Goal: Task Accomplishment & Management: Complete application form

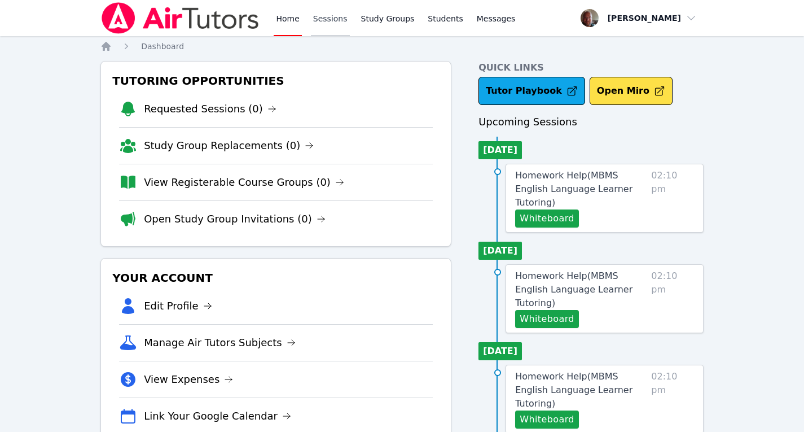
click at [328, 20] on link "Sessions" at bounding box center [330, 18] width 39 height 36
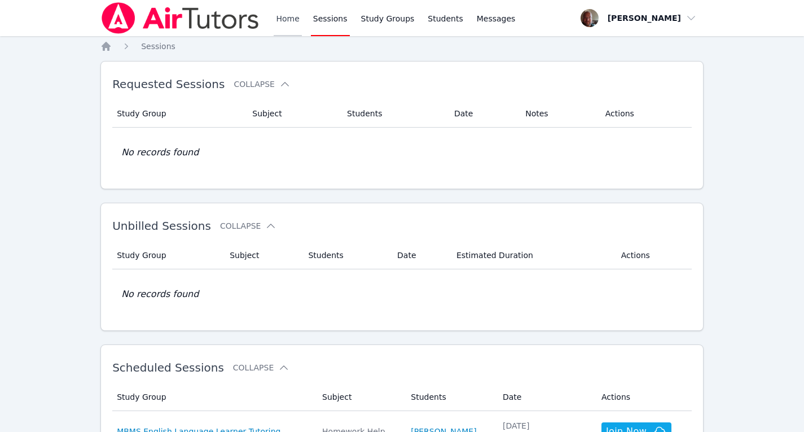
click at [282, 18] on link "Home" at bounding box center [288, 18] width 28 height 36
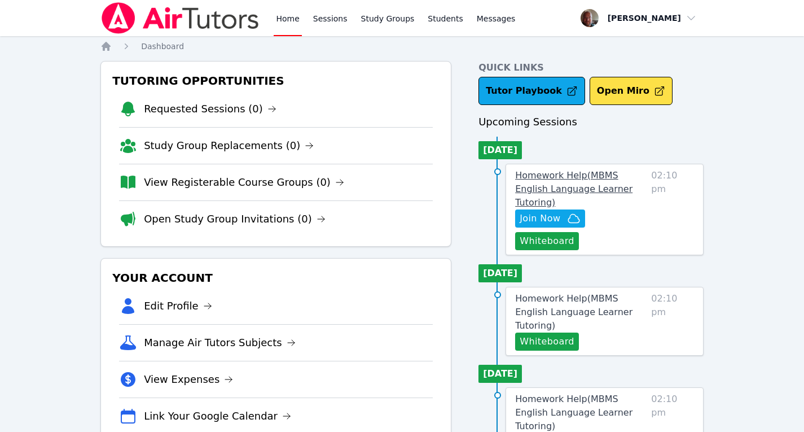
click at [553, 174] on span "Homework Help ( MBMS English Language Learner Tutoring )" at bounding box center [573, 189] width 117 height 38
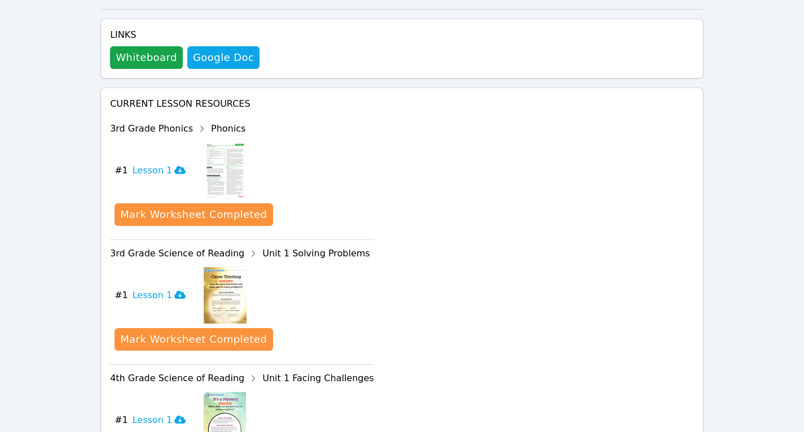
scroll to position [430, 0]
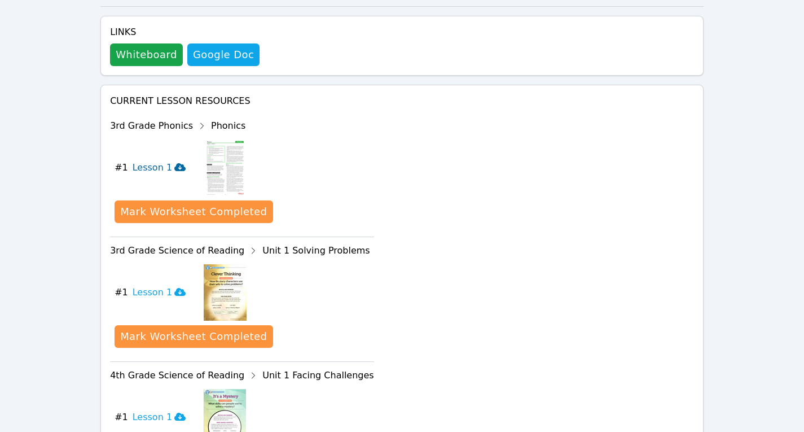
click at [174, 163] on icon at bounding box center [179, 167] width 11 height 8
click at [179, 328] on div "Mark Worksheet Completed" at bounding box center [193, 336] width 147 height 16
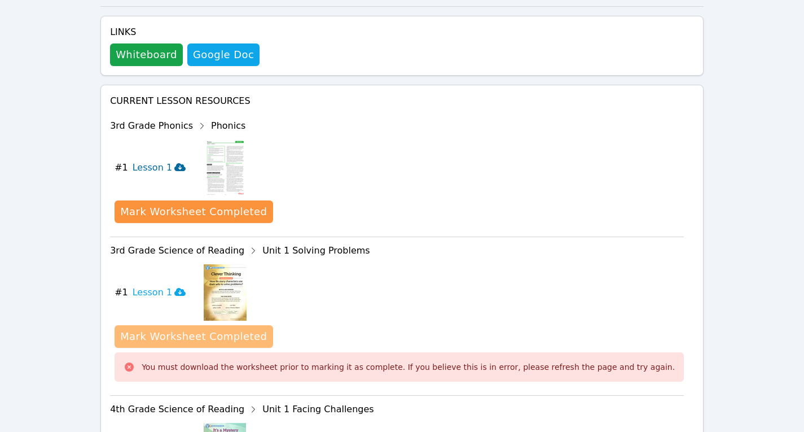
click at [190, 328] on div "Mark Worksheet Completed" at bounding box center [193, 336] width 147 height 16
click at [518, 260] on div "download resource # 1 Lesson 1 Mark Worksheet Completed You must download the w…" at bounding box center [399, 325] width 569 height 131
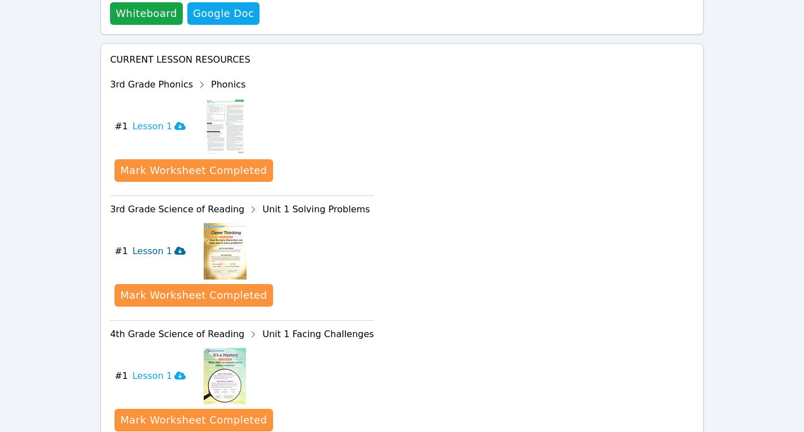
scroll to position [472, 0]
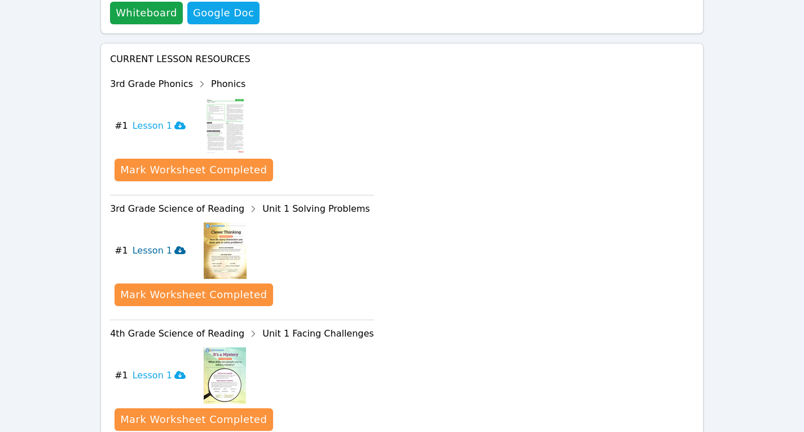
click at [174, 246] on icon at bounding box center [179, 250] width 11 height 8
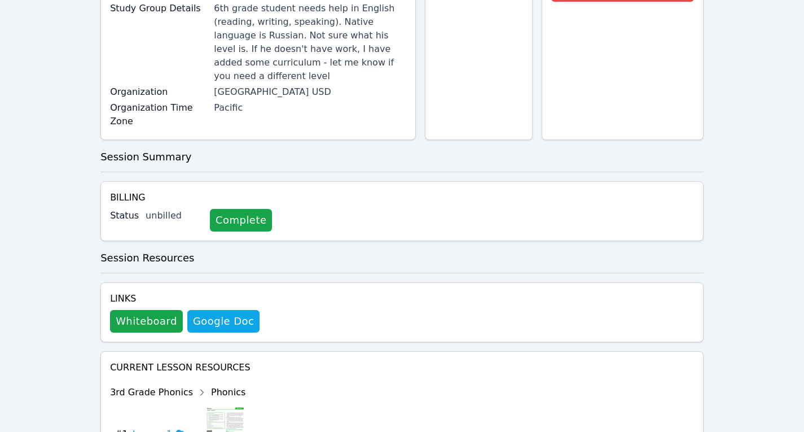
scroll to position [183, 0]
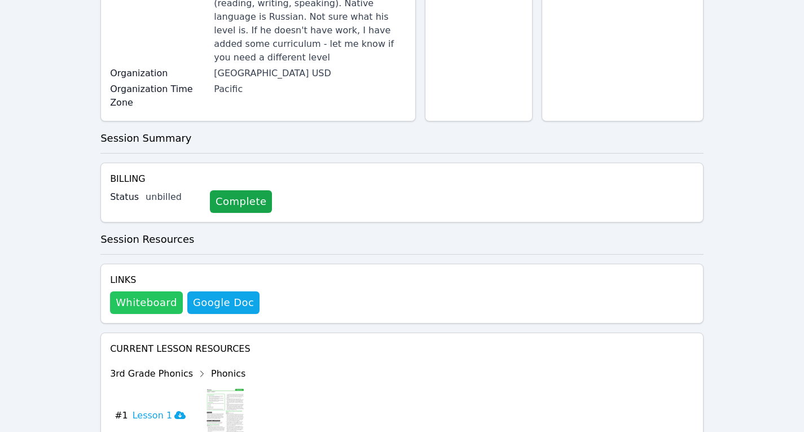
click at [140, 291] on button "Whiteboard" at bounding box center [146, 302] width 73 height 23
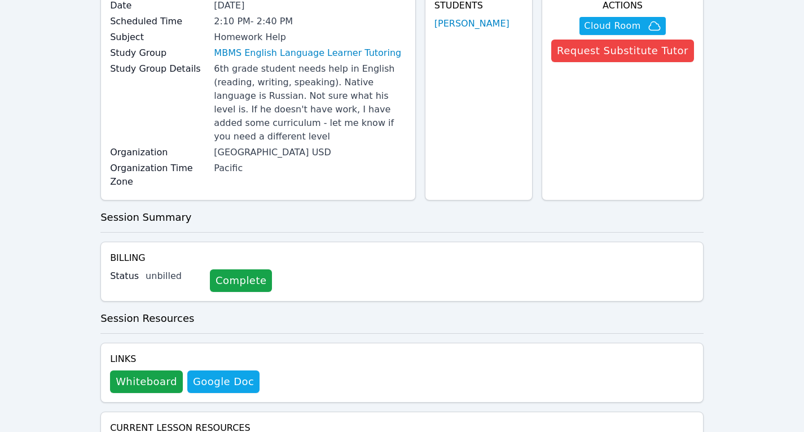
scroll to position [0, 0]
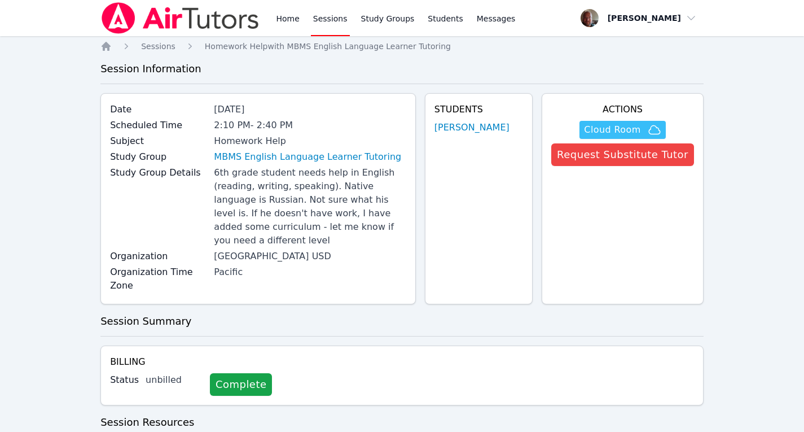
click at [640, 126] on span "Cloud Room" at bounding box center [612, 130] width 56 height 14
click at [616, 131] on span "Cloud Room" at bounding box center [612, 130] width 56 height 14
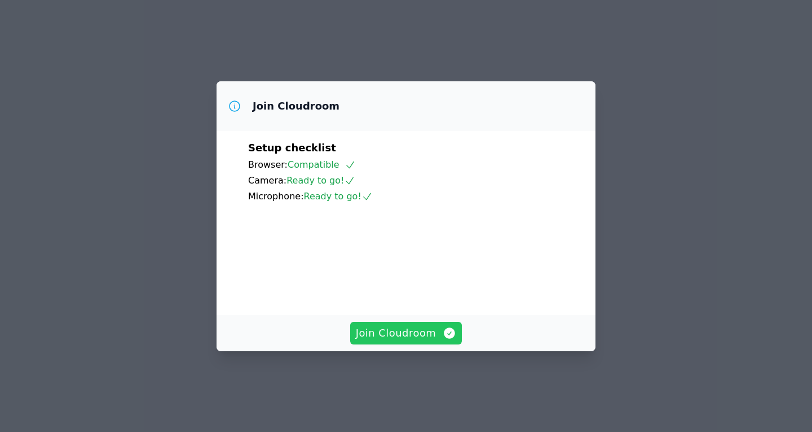
click at [405, 341] on span "Join Cloudroom" at bounding box center [406, 333] width 101 height 16
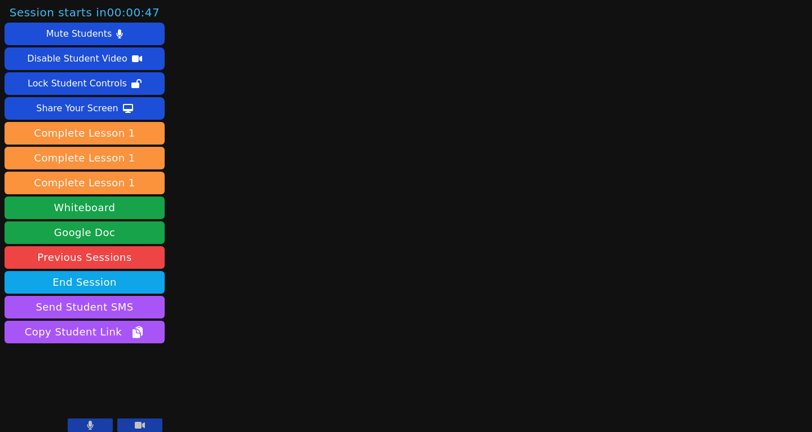
click at [403, 289] on main at bounding box center [491, 216] width 214 height 432
click at [479, 205] on main at bounding box center [491, 216] width 214 height 432
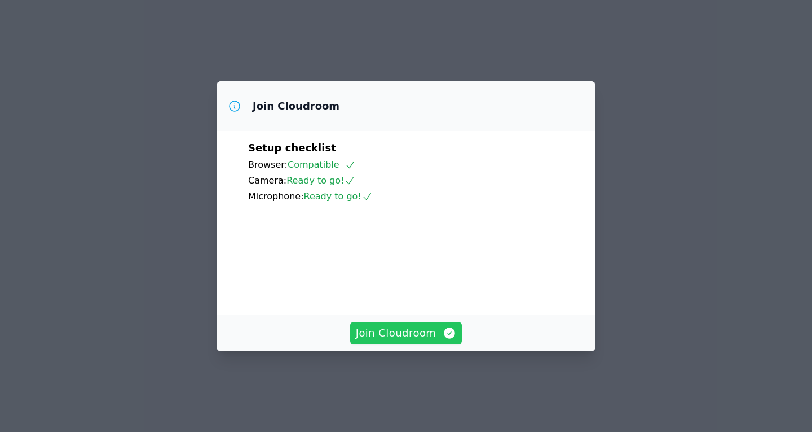
click at [402, 341] on span "Join Cloudroom" at bounding box center [406, 333] width 101 height 16
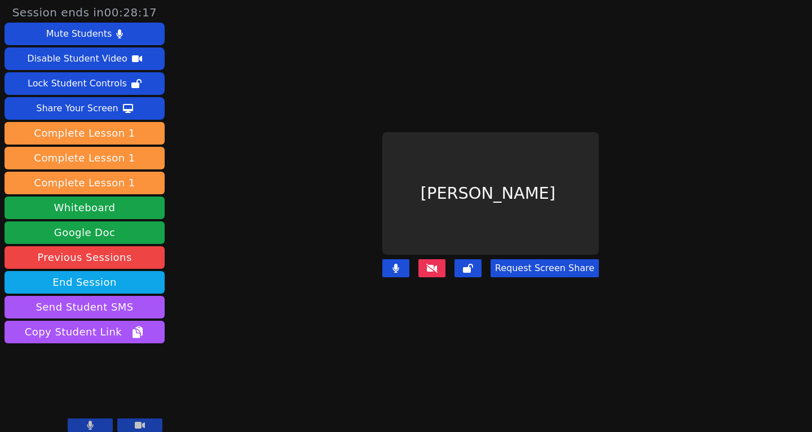
click at [434, 263] on icon at bounding box center [432, 267] width 11 height 9
click at [429, 263] on icon at bounding box center [432, 267] width 11 height 9
click at [432, 263] on icon at bounding box center [432, 267] width 11 height 9
click at [429, 263] on icon at bounding box center [432, 267] width 11 height 9
click at [428, 263] on icon at bounding box center [432, 267] width 11 height 9
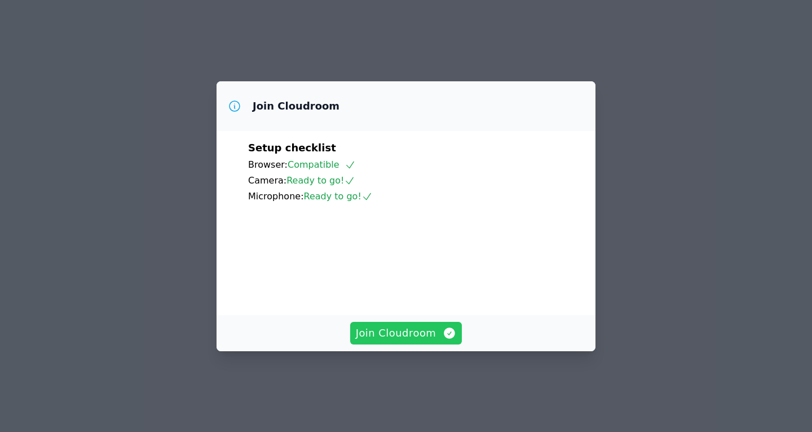
click at [406, 341] on span "Join Cloudroom" at bounding box center [406, 333] width 101 height 16
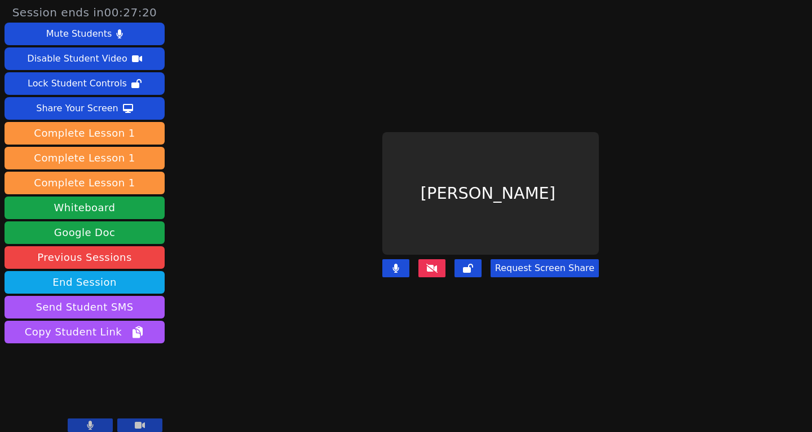
click at [433, 263] on icon at bounding box center [432, 267] width 11 height 9
click at [432, 263] on icon at bounding box center [432, 267] width 11 height 9
click at [436, 263] on icon at bounding box center [432, 267] width 11 height 9
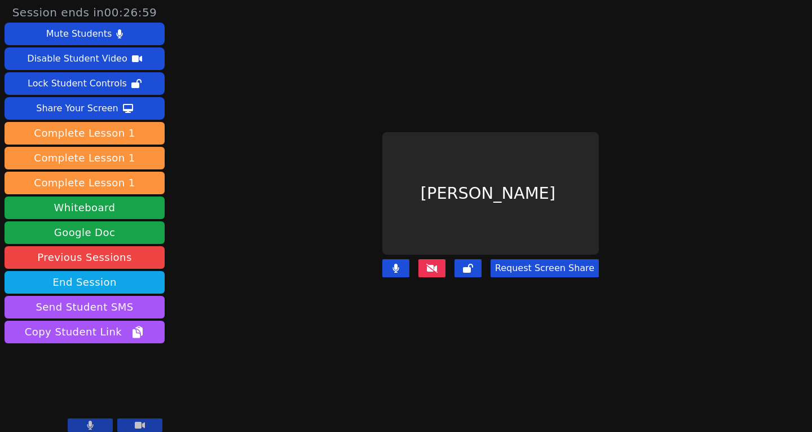
click at [396, 263] on icon at bounding box center [396, 267] width 7 height 9
click at [393, 263] on icon at bounding box center [395, 267] width 11 height 9
click at [430, 263] on icon at bounding box center [432, 267] width 11 height 9
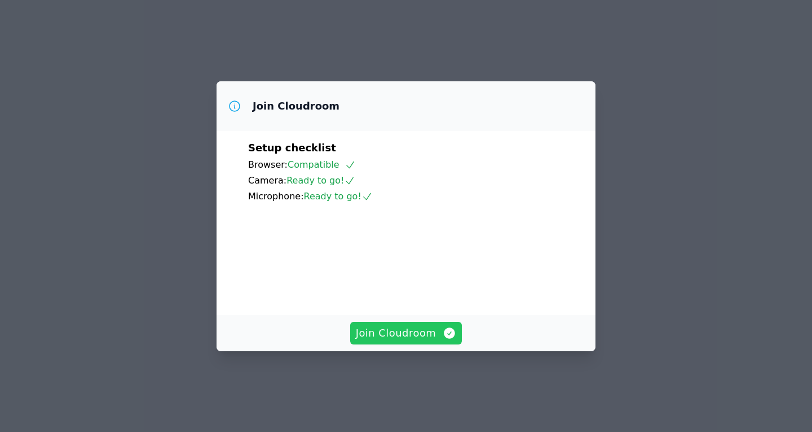
click at [404, 341] on span "Join Cloudroom" at bounding box center [406, 333] width 101 height 16
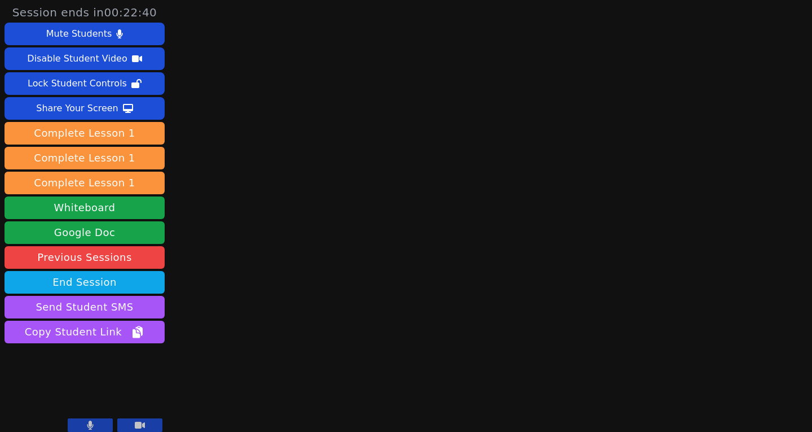
click at [418, 170] on main at bounding box center [491, 216] width 214 height 432
click at [521, 177] on main at bounding box center [491, 216] width 214 height 432
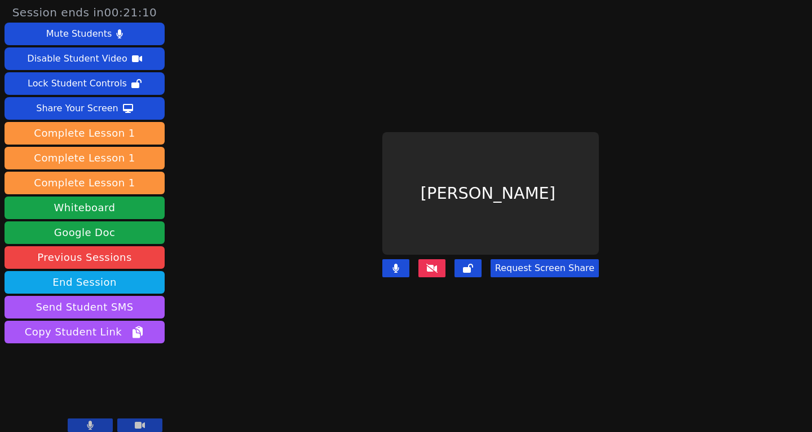
click at [434, 263] on icon at bounding box center [432, 267] width 11 height 9
click at [555, 349] on main "Matvei Malkhanov Request Screen Share" at bounding box center [490, 216] width 359 height 432
click at [431, 265] on button at bounding box center [432, 268] width 27 height 18
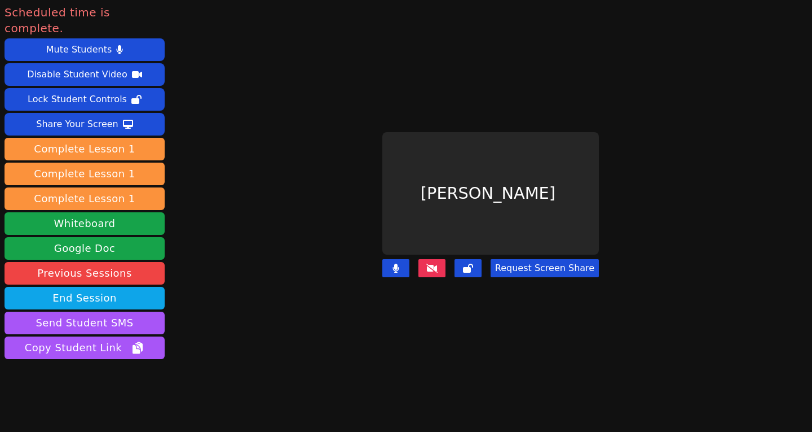
scroll to position [8, 0]
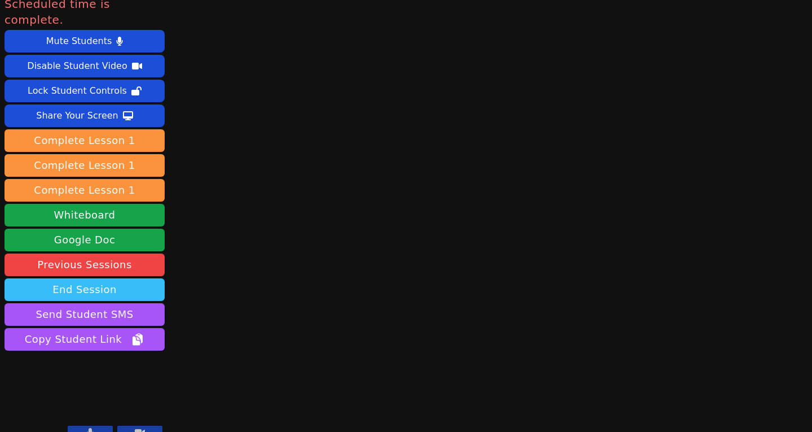
click at [84, 278] on button "End Session" at bounding box center [85, 289] width 160 height 23
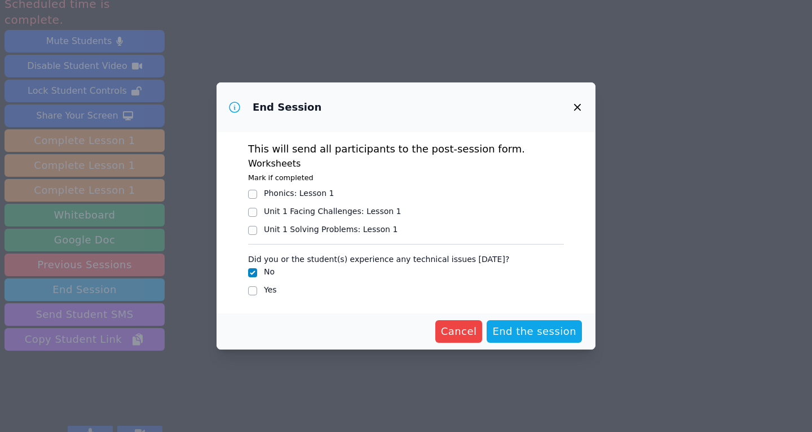
click at [257, 290] on div "Yes" at bounding box center [406, 291] width 316 height 14
click at [254, 290] on input "Yes" at bounding box center [252, 290] width 9 height 9
checkbox input "true"
checkbox input "false"
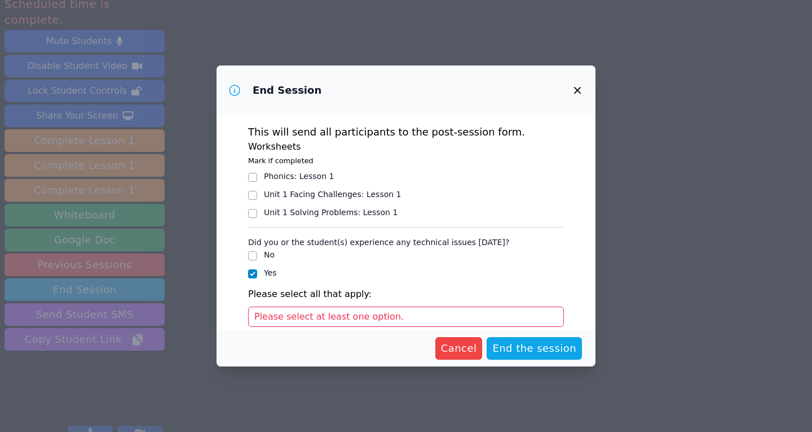
click at [359, 322] on span "Please select at least one option." at bounding box center [329, 316] width 150 height 11
click at [366, 311] on span "Please select at least one option." at bounding box center [329, 316] width 150 height 11
click at [366, 314] on span "Please select at least one option." at bounding box center [329, 316] width 150 height 11
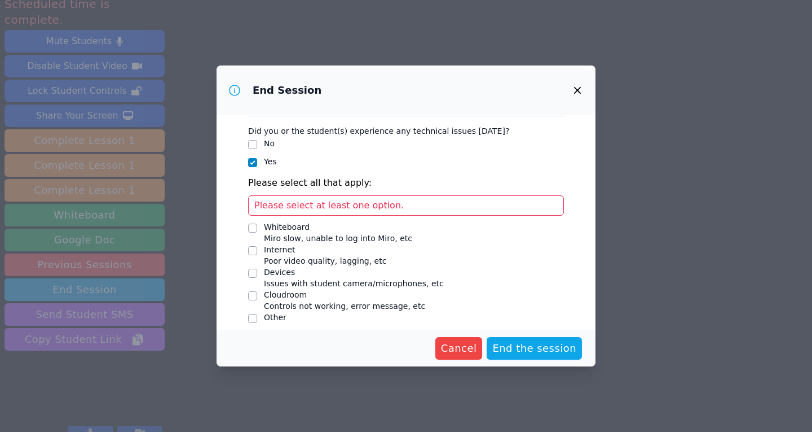
scroll to position [119, 0]
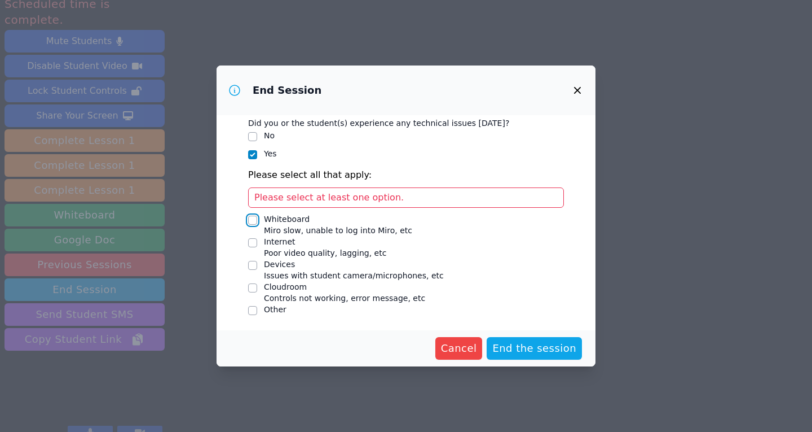
click at [253, 219] on input "Whiteboard Miro slow, unable to log into Miro, etc" at bounding box center [252, 220] width 9 height 9
checkbox input "true"
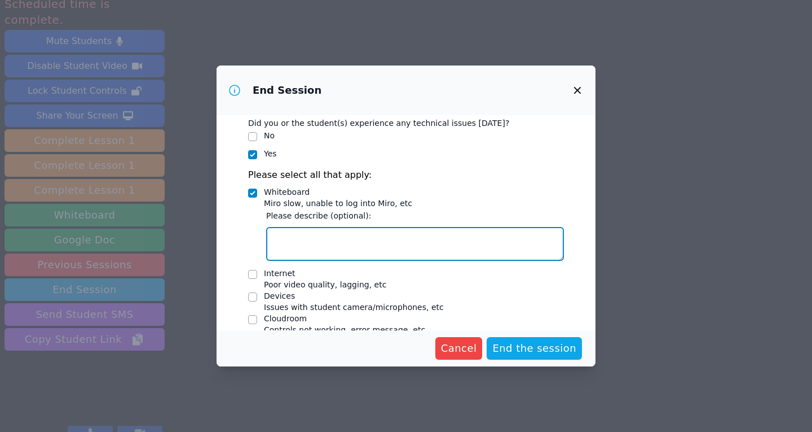
click at [326, 252] on textarea "Whiteboard Miro slow, unable to log into Miro, etc" at bounding box center [415, 244] width 298 height 34
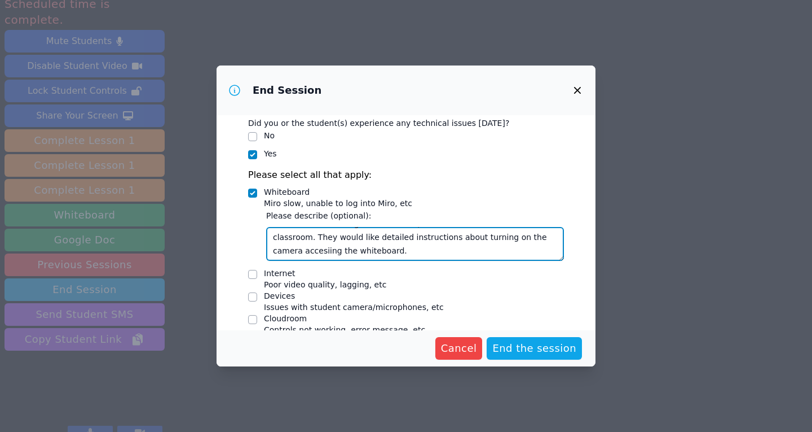
scroll to position [151, 0]
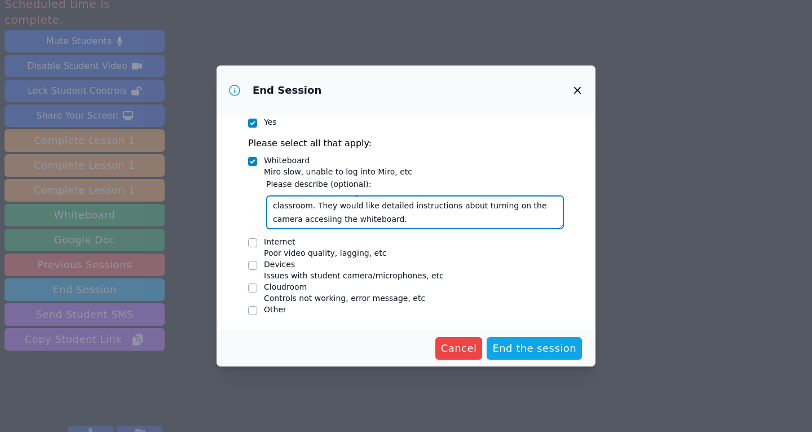
type textarea "student didn't know gow to access it, neither did the teacher in his classroom.…"
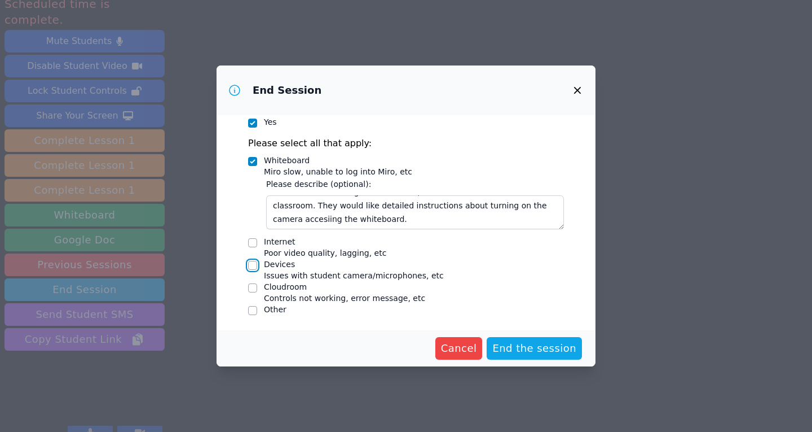
click at [254, 267] on input "Devices Issues with student camera/microphones, etc" at bounding box center [252, 265] width 9 height 9
checkbox input "true"
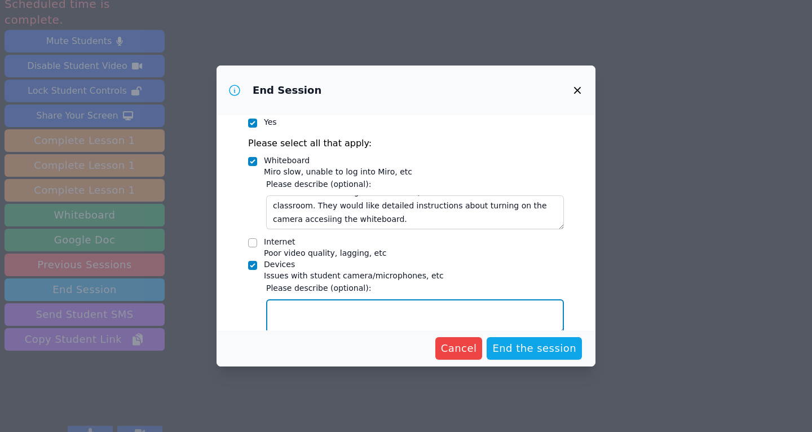
click at [320, 311] on textarea "Devices Issues with student camera/microphones, etc" at bounding box center [415, 316] width 298 height 34
type textarea "camera was off. They didn't know how to turn it on and would like instructions."
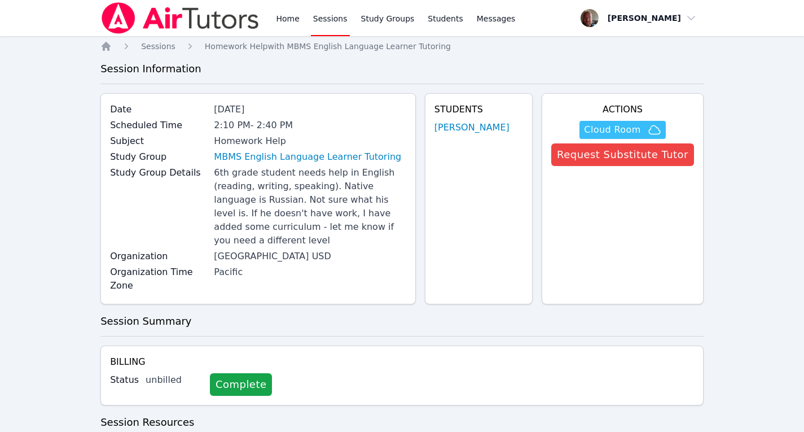
click at [618, 129] on span "Cloud Room" at bounding box center [612, 130] width 56 height 14
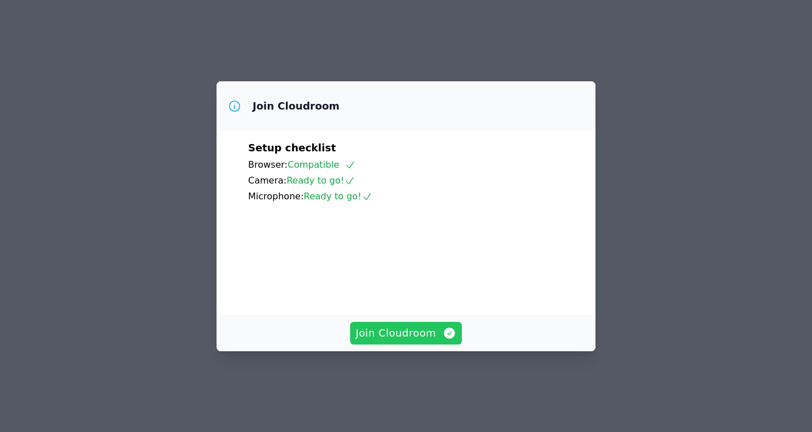
click at [397, 341] on span "Join Cloudroom" at bounding box center [406, 333] width 101 height 16
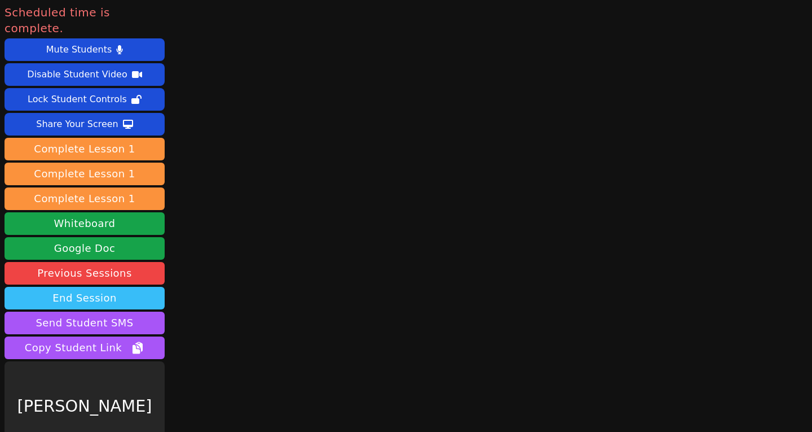
click at [90, 287] on button "End Session" at bounding box center [85, 298] width 160 height 23
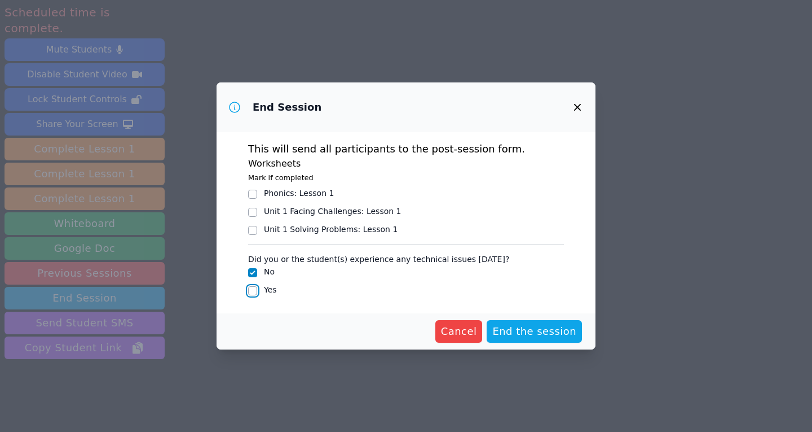
click at [251, 293] on input "Yes" at bounding box center [252, 290] width 9 height 9
checkbox input "true"
checkbox input "false"
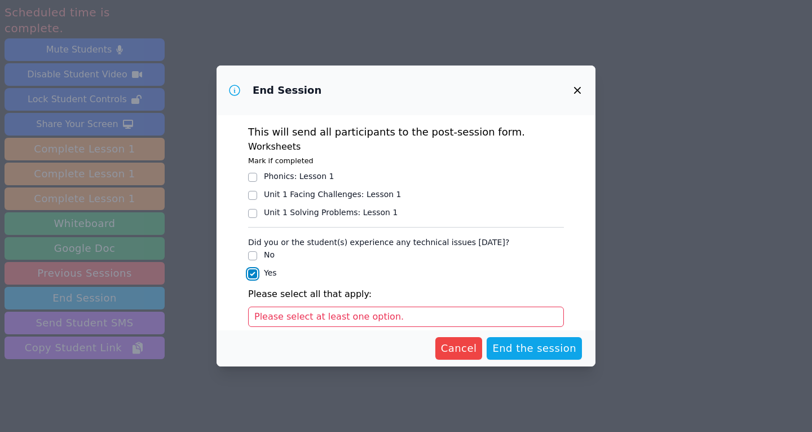
scroll to position [119, 0]
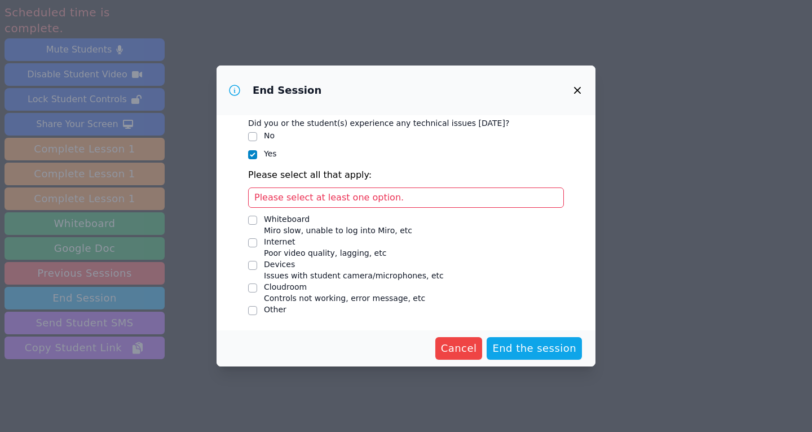
click at [253, 226] on div at bounding box center [252, 220] width 9 height 14
click at [252, 222] on input "Whiteboard Miro slow, unable to log into Miro, etc" at bounding box center [252, 220] width 9 height 9
checkbox input "true"
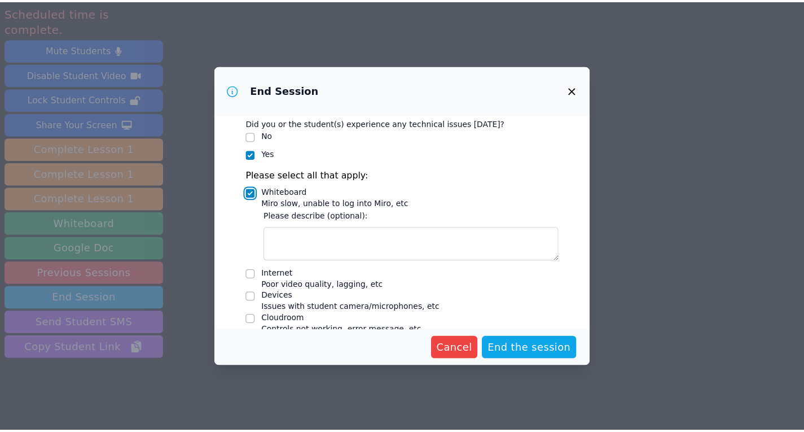
scroll to position [151, 0]
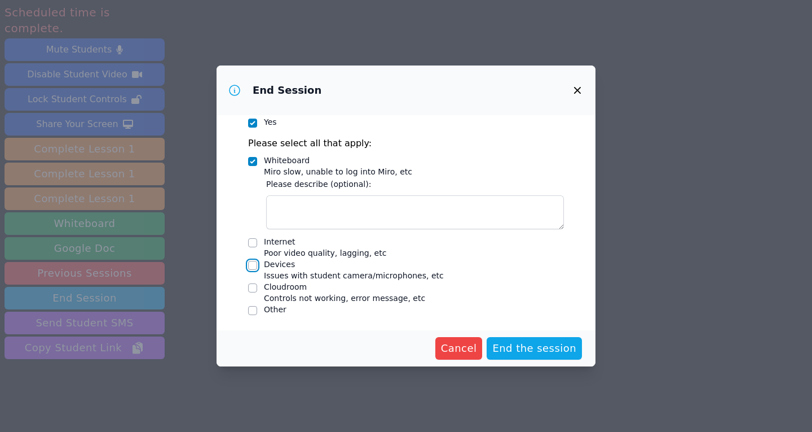
click at [253, 265] on input "Devices Issues with student camera/microphones, etc" at bounding box center [252, 265] width 9 height 9
checkbox input "true"
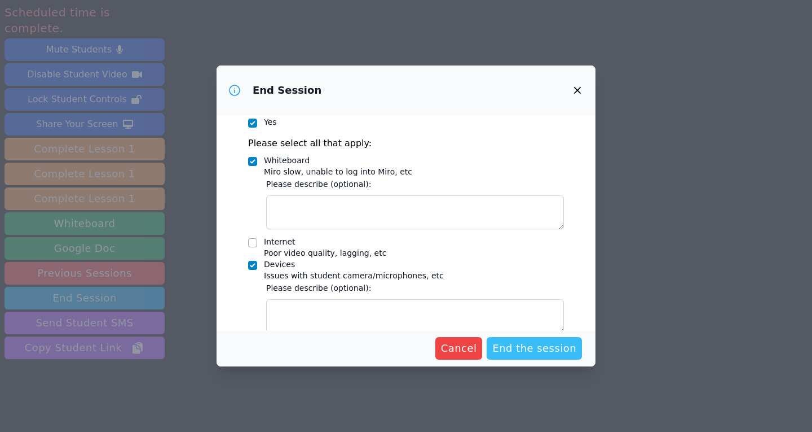
click at [542, 349] on span "End the session" at bounding box center [535, 348] width 84 height 16
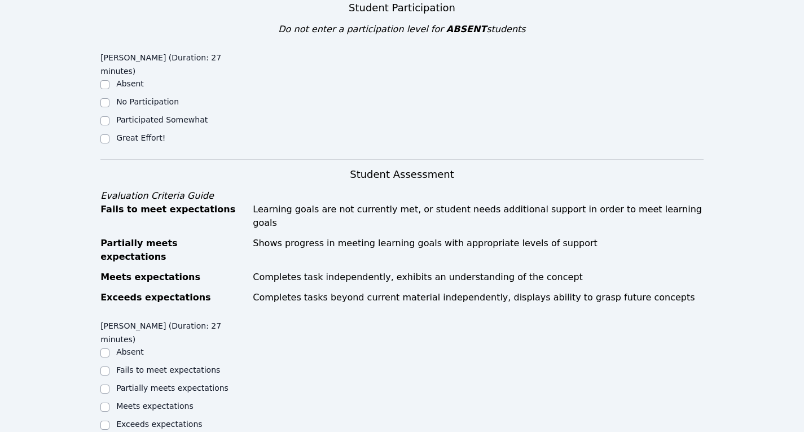
scroll to position [359, 0]
click at [106, 116] on input "Participated Somewhat" at bounding box center [104, 120] width 9 height 9
checkbox input "true"
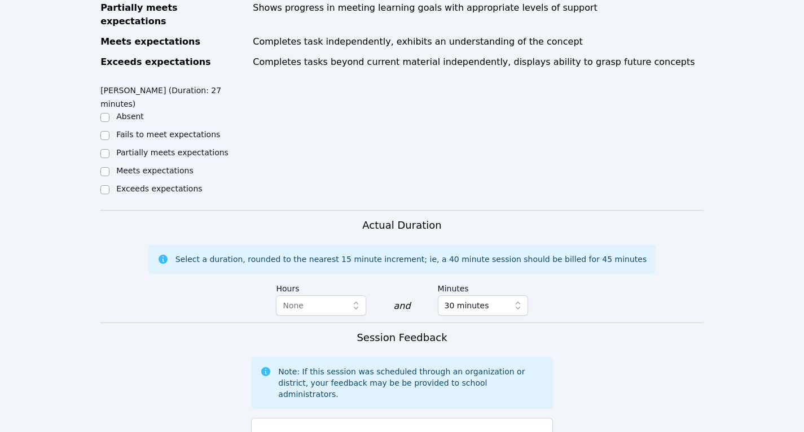
scroll to position [595, 0]
click at [104, 166] on input "Meets expectations" at bounding box center [104, 170] width 9 height 9
checkbox input "true"
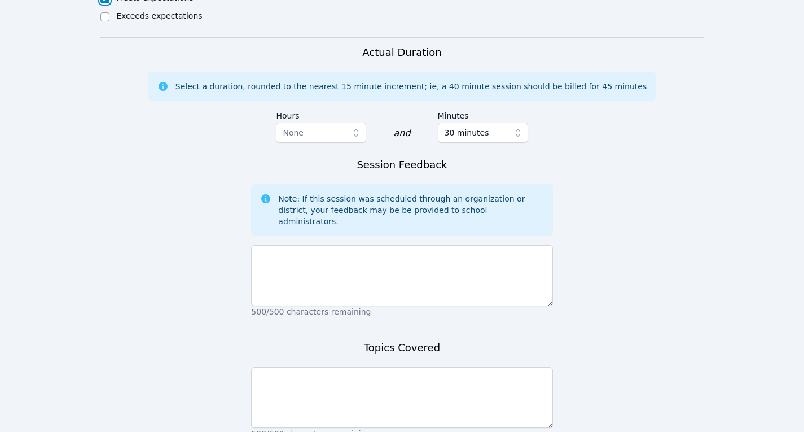
scroll to position [788, 0]
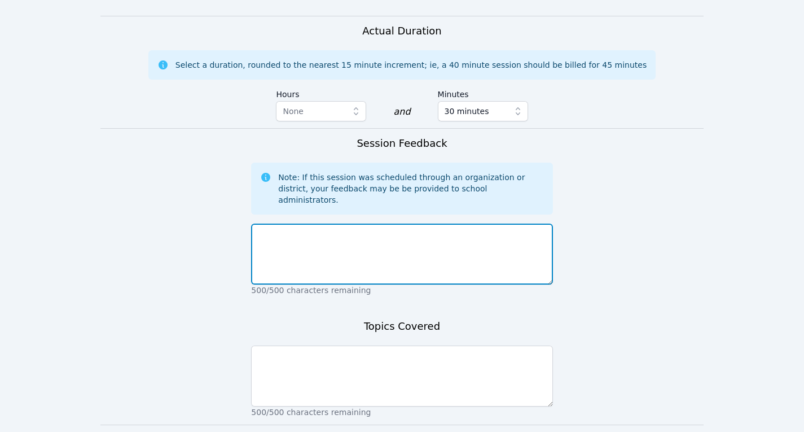
click at [348, 223] on textarea at bounding box center [401, 253] width 301 height 61
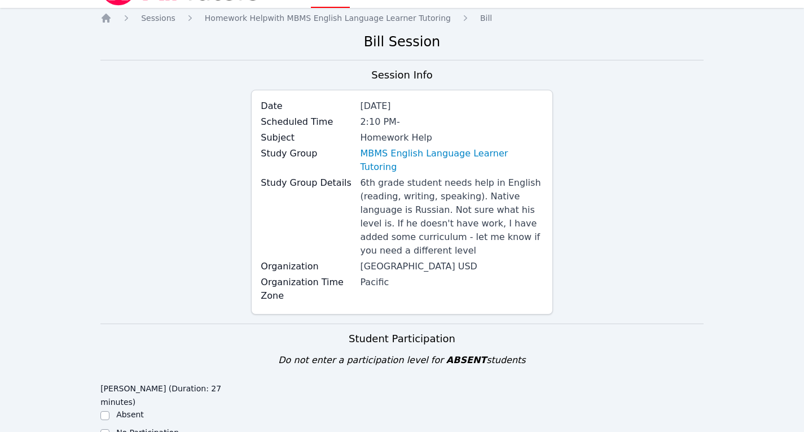
scroll to position [0, 0]
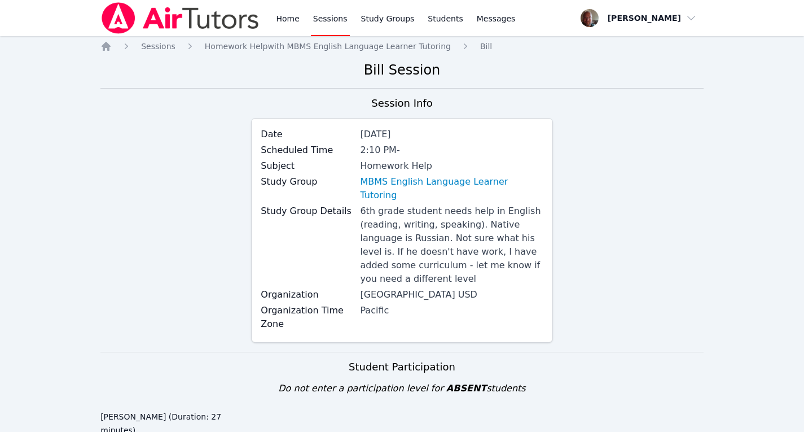
click at [348, 164] on label "Subject" at bounding box center [307, 166] width 93 height 14
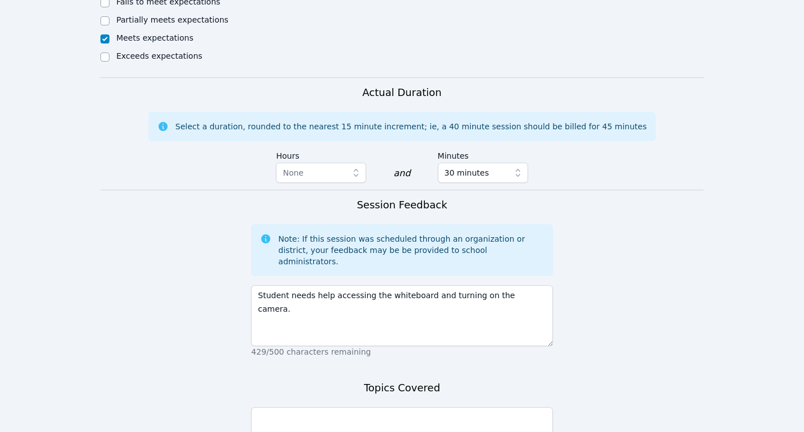
scroll to position [730, 0]
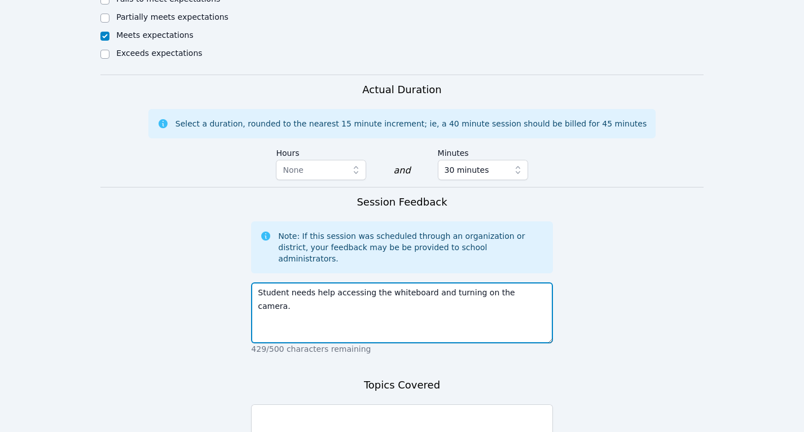
click at [530, 282] on textarea "Student needs help accessing the whiteboard and turning on the camera." at bounding box center [401, 312] width 301 height 61
type textarea "Student needs help accessing the whiteboard and turning on the camera. Matvey t…"
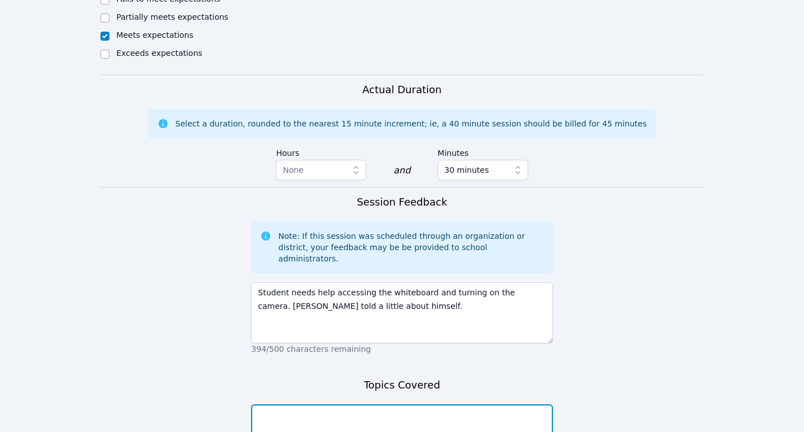
click at [460, 404] on textarea at bounding box center [401, 434] width 301 height 61
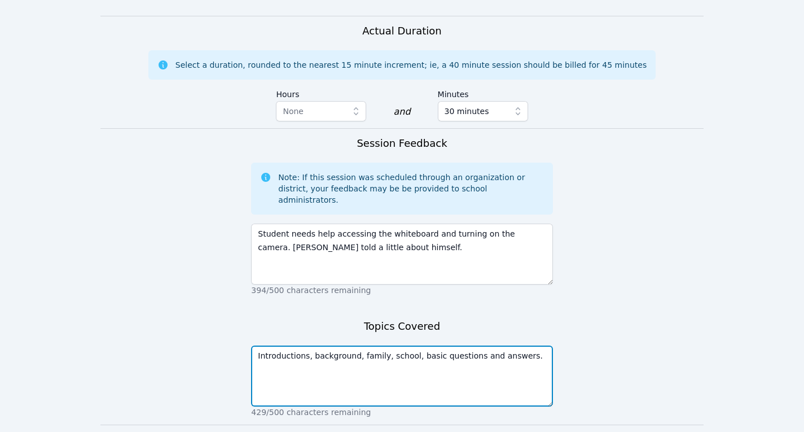
type textarea "Introductions, background, family, school, basic questions and answers."
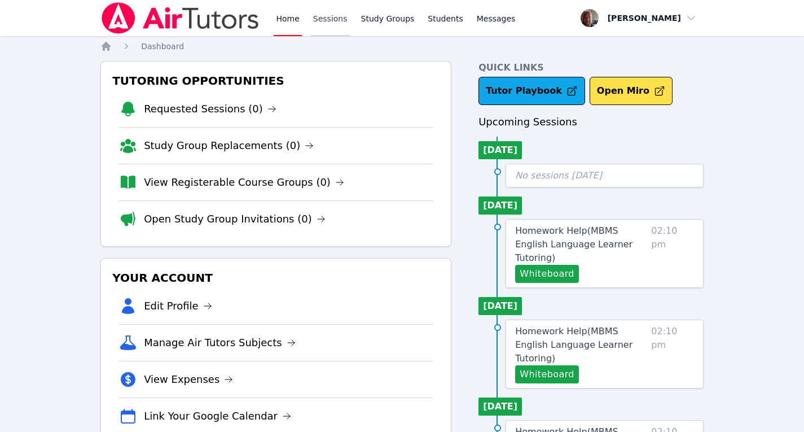
click at [326, 17] on link "Sessions" at bounding box center [330, 18] width 39 height 36
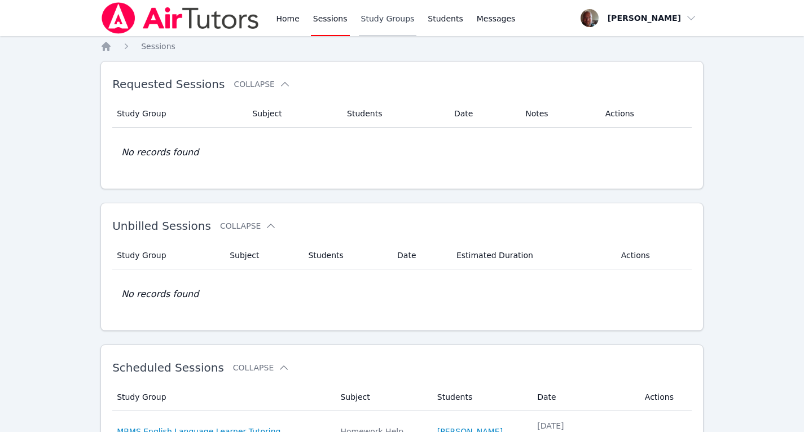
click at [396, 20] on link "Study Groups" at bounding box center [388, 18] width 58 height 36
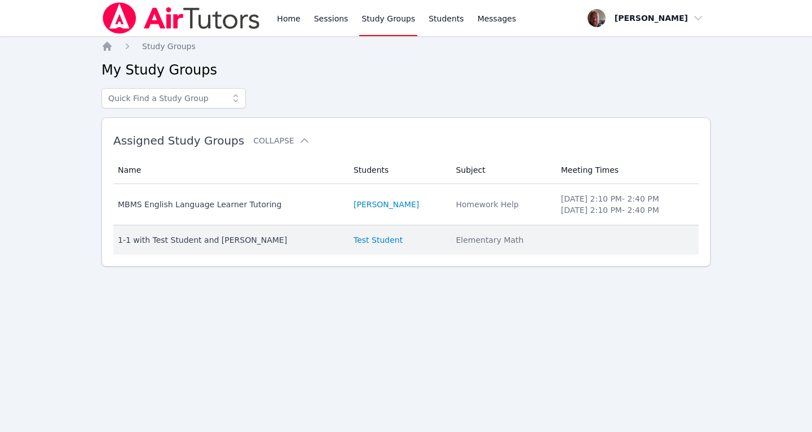
click at [274, 238] on div "1-1 with Test Student and Konstantin Uzhinsky" at bounding box center [229, 239] width 222 height 11
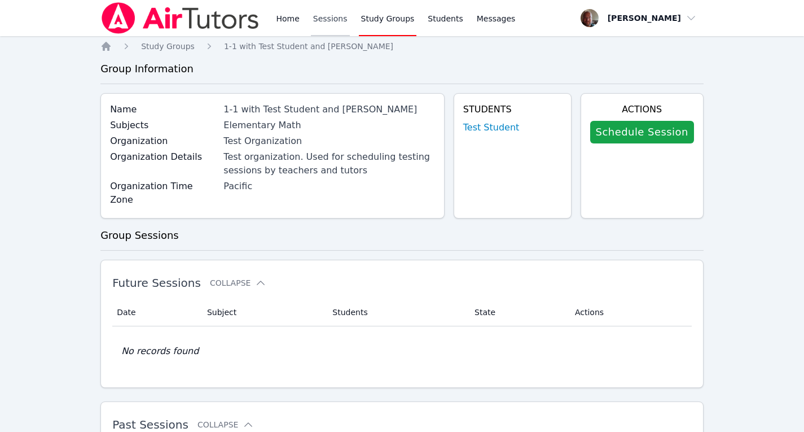
click at [332, 20] on link "Sessions" at bounding box center [330, 18] width 39 height 36
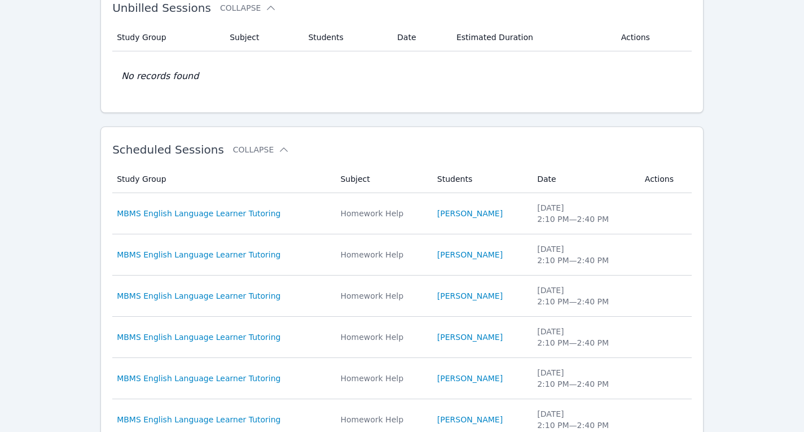
scroll to position [221, 0]
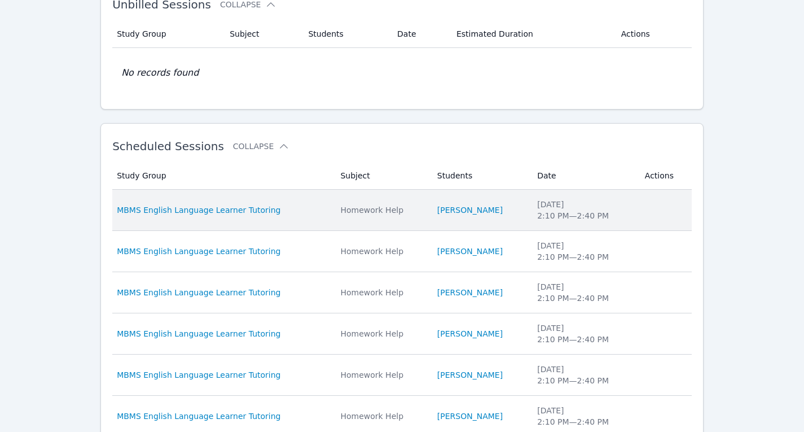
click at [245, 204] on td "Study Group MBMS English Language Learner Tutoring" at bounding box center [222, 210] width 221 height 41
